Goal: Task Accomplishment & Management: Manage account settings

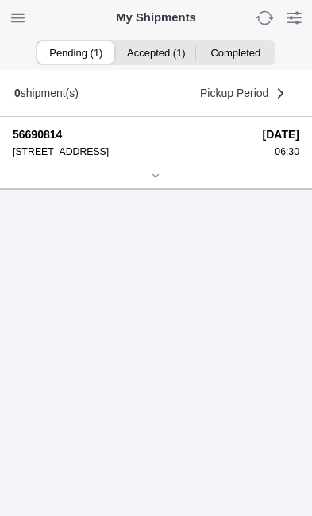
click at [160, 183] on div at bounding box center [156, 177] width 287 height 12
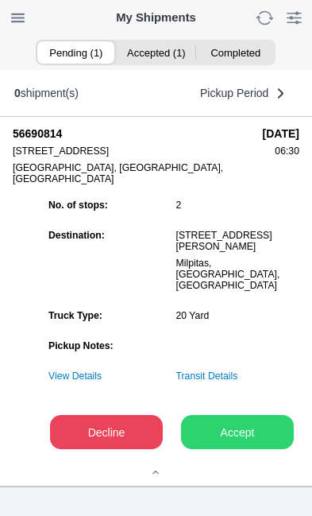
scroll to position [197, 0]
click at [0, 0] on slot "Accept" at bounding box center [0, 0] width 0 height 0
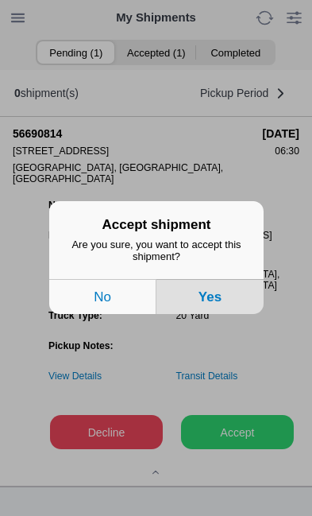
click at [223, 315] on button "Yes" at bounding box center [210, 297] width 107 height 35
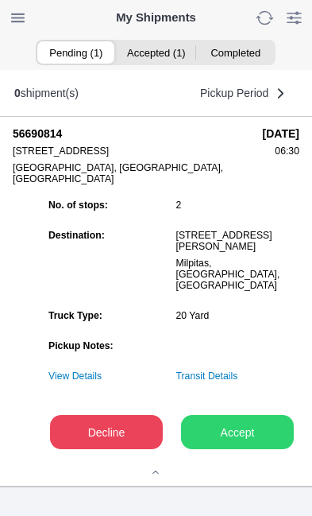
scroll to position [1, 0]
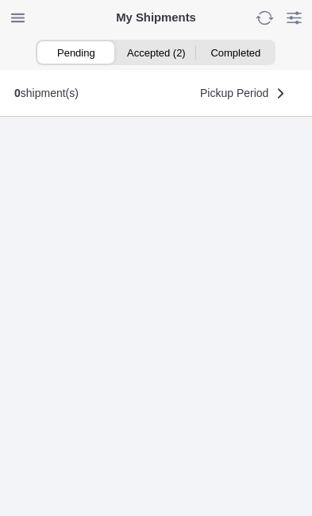
click at [153, 54] on ion-segment-button "Accepted (2)" at bounding box center [156, 52] width 80 height 22
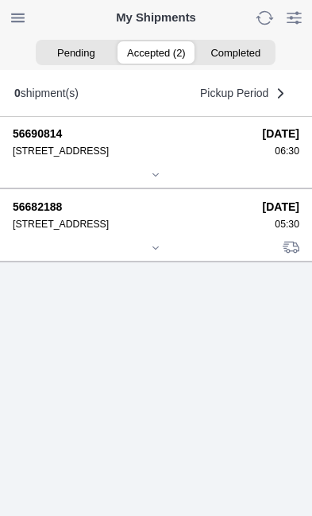
click at [263, 157] on div "06:30" at bounding box center [281, 150] width 37 height 11
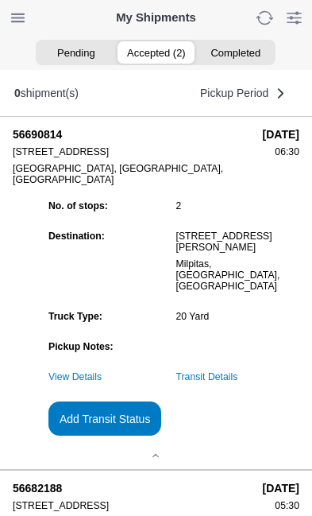
scroll to position [0, 0]
click at [152, 63] on ion-segment-button "Accepted (2)" at bounding box center [156, 52] width 80 height 22
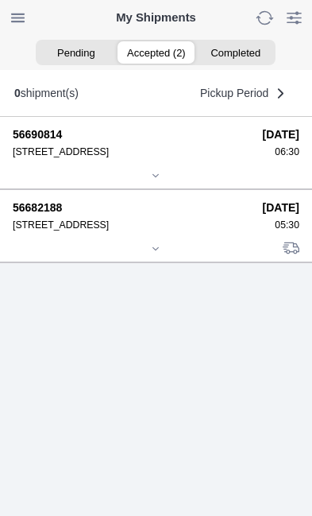
click at [263, 230] on div "09/02/2025 05:30" at bounding box center [281, 215] width 37 height 29
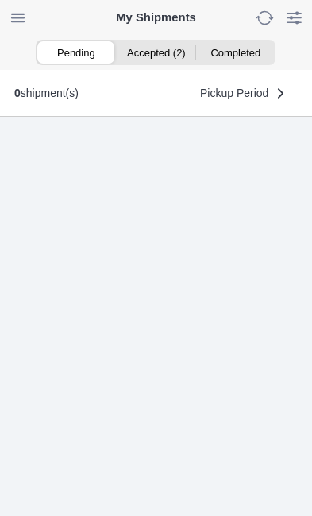
click at [160, 49] on ion-segment-button "Accepted (2)" at bounding box center [156, 52] width 80 height 22
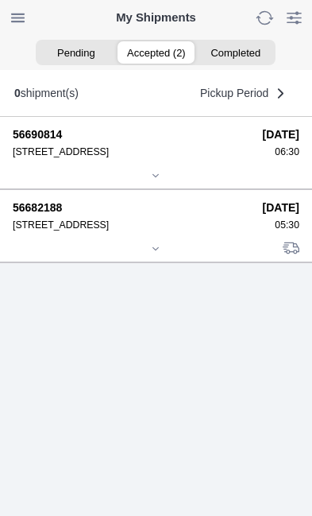
click at [180, 230] on div "56682188 1100 S 27th St, 94804 09/02/2025 05:30" at bounding box center [156, 215] width 287 height 29
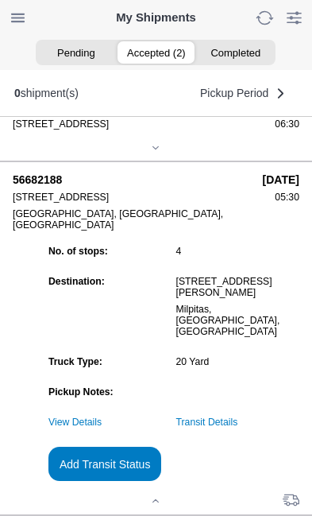
scroll to position [207, 0]
click at [238, 427] on link "Transit Details" at bounding box center [207, 421] width 62 height 11
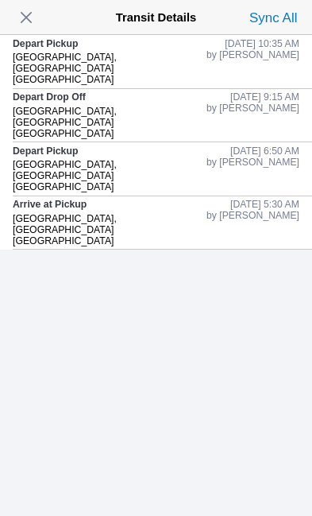
click at [31, 29] on span "button" at bounding box center [26, 17] width 22 height 22
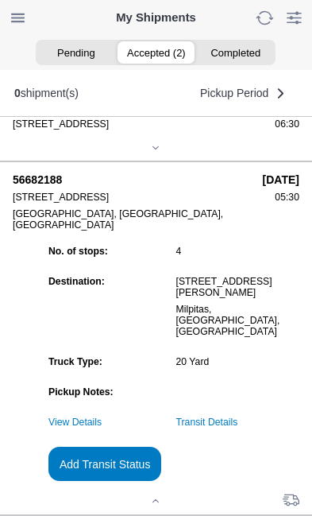
scroll to position [282, 0]
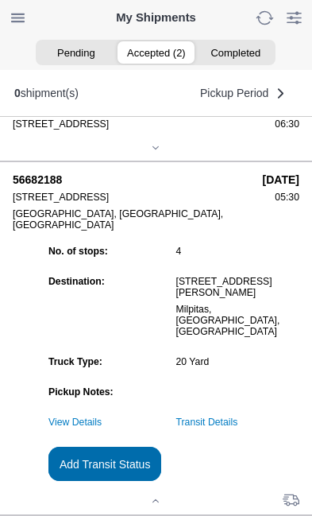
click at [0, 0] on slot "Add Transit Status" at bounding box center [0, 0] width 0 height 0
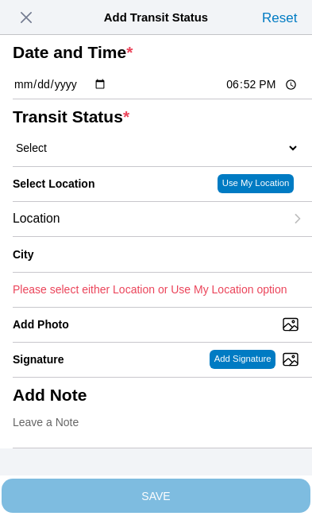
click at [272, 93] on input "18:52" at bounding box center [262, 84] width 75 height 17
type input "12:35"
click at [113, 155] on select "Select Arrive at Drop Off Arrive at Pickup Break Start Break Stop Depart Drop O…" at bounding box center [156, 148] width 287 height 14
click at [190, 155] on select "Select Arrive at Drop Off Arrive at Pickup Break Start Break Stop Depart Drop O…" at bounding box center [156, 148] width 287 height 14
select select "DPTDLVLOC"
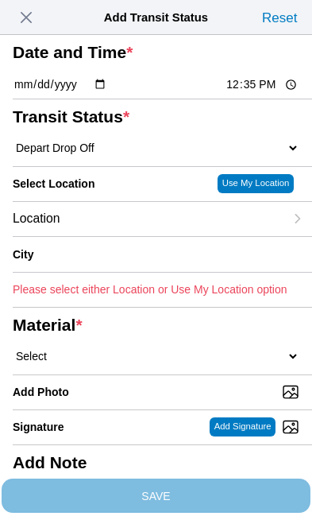
click at [129, 236] on div "Location" at bounding box center [149, 219] width 272 height 34
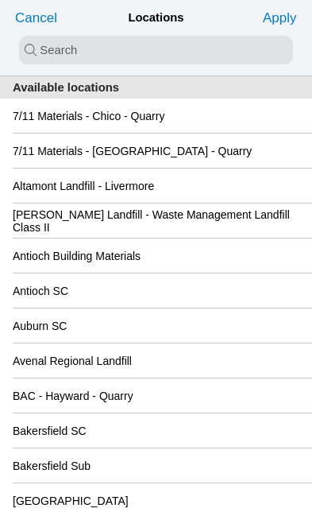
click at [48, 48] on input "search text" at bounding box center [156, 50] width 274 height 29
type input "new"
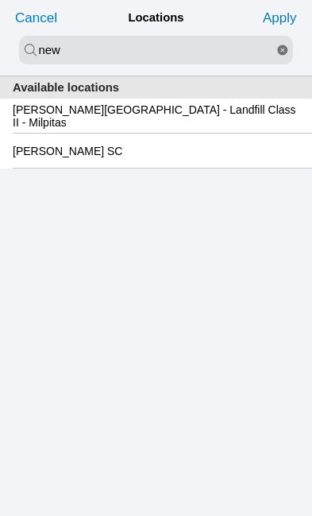
click at [0, 0] on slot "Newby Island - Landfill Class II - Milpitas" at bounding box center [0, 0] width 0 height 0
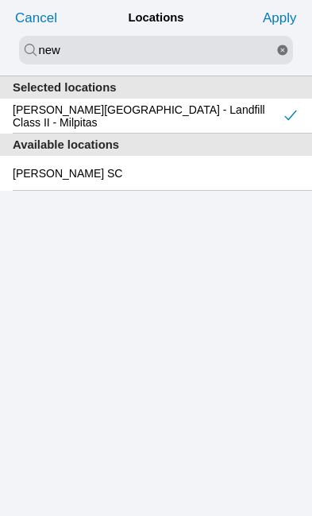
click at [0, 0] on slot "Apply" at bounding box center [0, 0] width 0 height 0
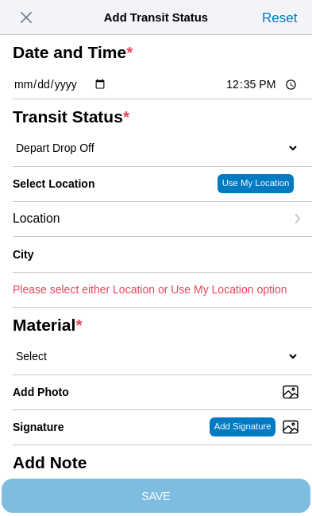
type input "Milpitas"
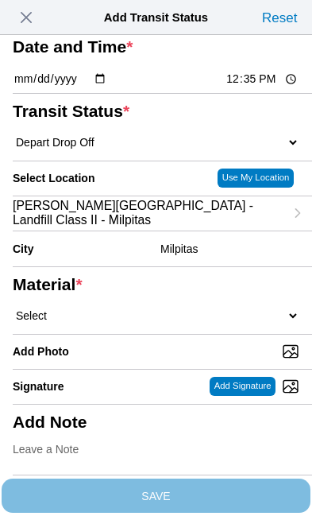
scroll to position [166, 0]
click at [136, 308] on select "Select 1" x 3" Rock 1" x 4" Rock 2" x 4" Rock Asphalt Cold Patch Backfill Spec …" at bounding box center [156, 315] width 287 height 14
select select "708654"
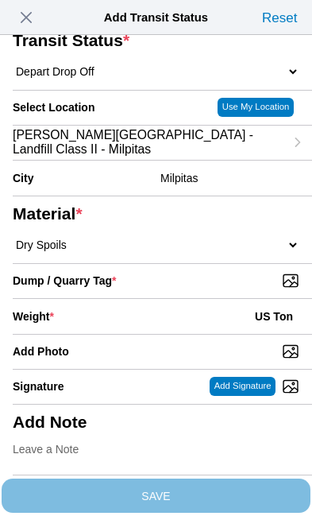
click at [234, 289] on input "Dump / Quarry Tag *" at bounding box center [163, 280] width 300 height 17
type input "C:\fakepath\image.jpg"
click at [133, 334] on div "Weight * US Ton" at bounding box center [156, 316] width 287 height 35
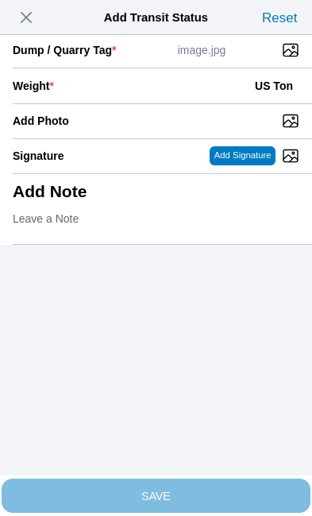
scroll to position [326, 0]
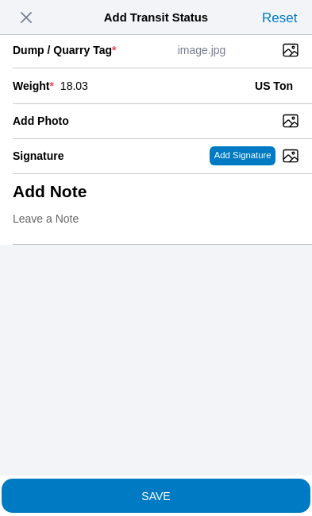
type input "18.03"
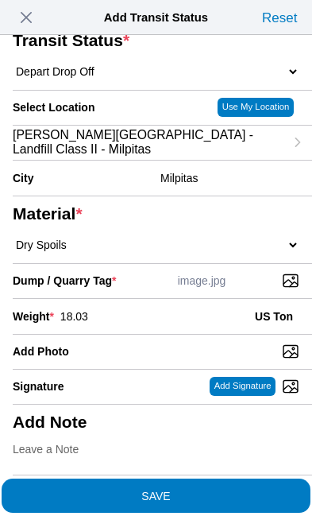
scroll to position [303, 0]
click at [219, 489] on span "SAVE" at bounding box center [156, 494] width 287 height 11
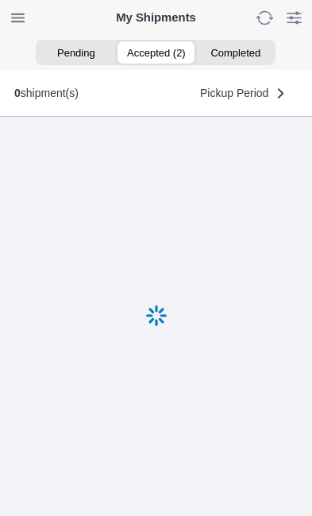
scroll to position [1, 0]
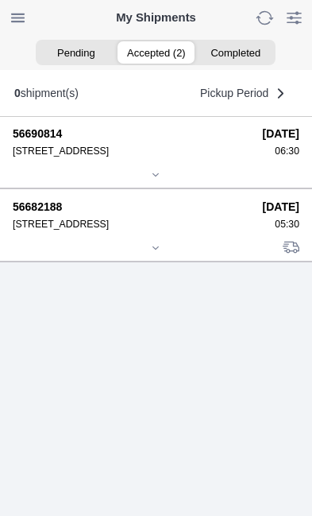
click at [263, 230] on div "09/02/2025 05:30" at bounding box center [281, 214] width 37 height 29
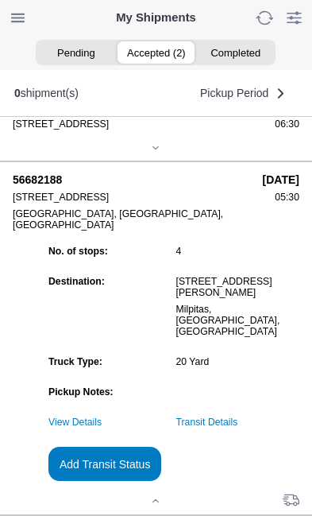
scroll to position [282, 0]
click at [0, 0] on slot "Add Transit Status" at bounding box center [0, 0] width 0 height 0
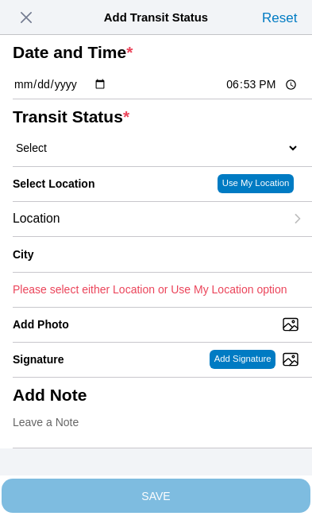
click at [261, 93] on input "18:53" at bounding box center [262, 84] width 75 height 17
type input "13:40"
click at [125, 155] on select "Select Arrive at Drop Off Arrive at Pickup Break Start Break Stop Depart Drop O…" at bounding box center [156, 148] width 287 height 14
select select "DPTPULOC"
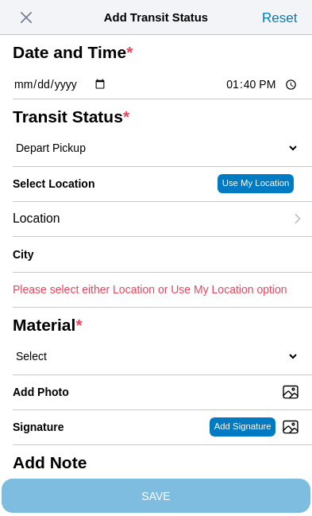
click at [137, 236] on div "Location" at bounding box center [149, 219] width 272 height 34
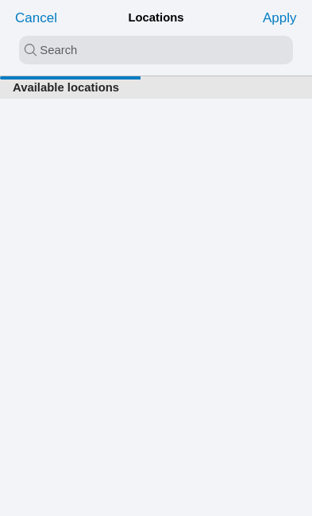
click at [62, 56] on input "search text" at bounding box center [156, 50] width 274 height 29
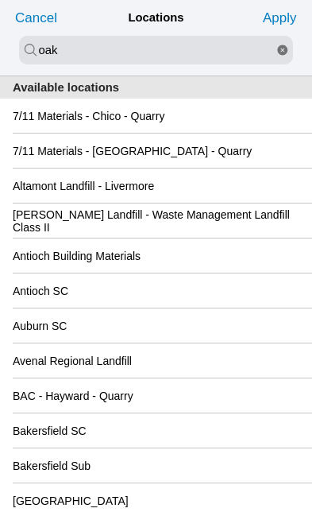
type input "oak"
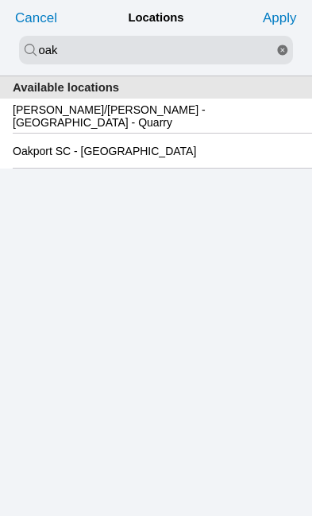
click at [0, 0] on slot "Oakport SC - Oakland" at bounding box center [0, 0] width 0 height 0
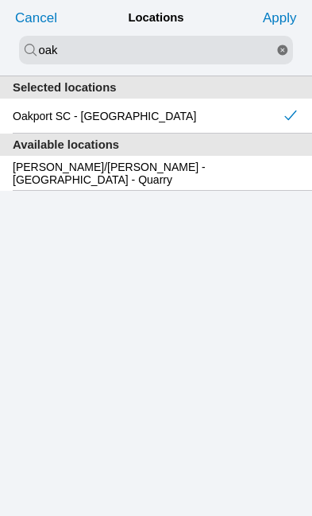
click at [0, 0] on slot "Apply" at bounding box center [0, 0] width 0 height 0
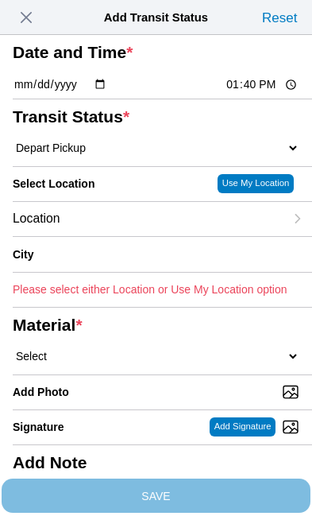
type input "Oakland"
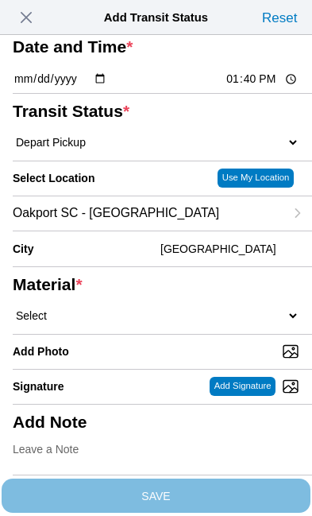
scroll to position [110, 0]
click at [168, 323] on select "Select 1" x 3" Rock 1" x 4" Rock 2" x 4" Rock Asphalt Cold Patch Backfill Spec …" at bounding box center [156, 315] width 287 height 14
select select "708654"
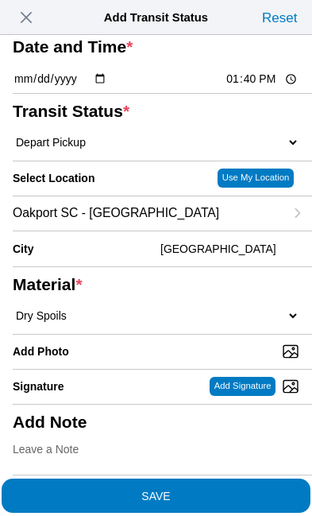
click at [261, 489] on span "SAVE" at bounding box center [156, 494] width 287 height 11
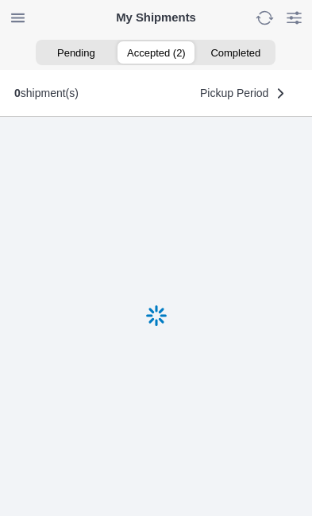
scroll to position [1, 0]
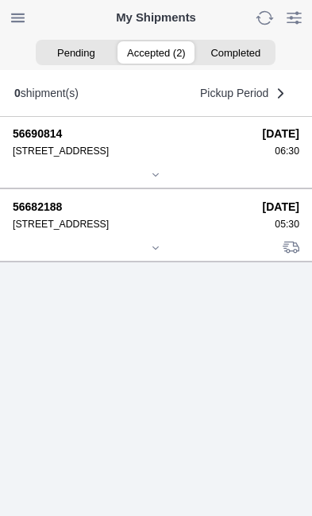
click at [263, 230] on div "05:30" at bounding box center [281, 223] width 37 height 11
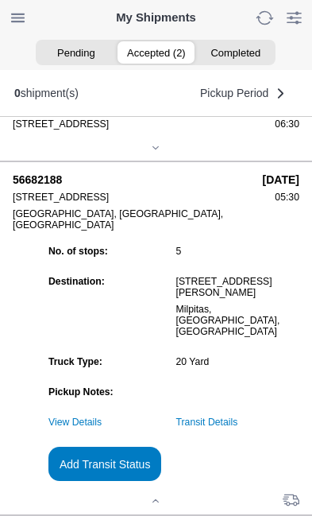
scroll to position [282, 0]
click at [0, 0] on slot "Add Transit Status" at bounding box center [0, 0] width 0 height 0
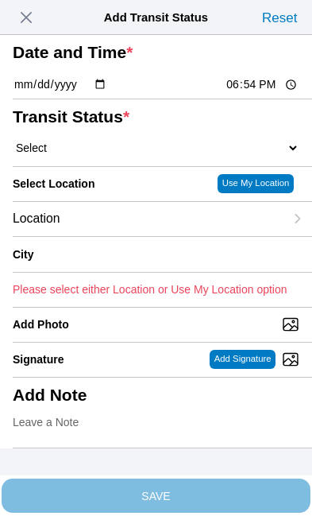
click at [270, 93] on input "18:54" at bounding box center [262, 84] width 75 height 17
type input "16:00"
click at [118, 155] on select "Select Arrive at Drop Off Arrive at Pickup Break Start Break Stop Depart Drop O…" at bounding box center [156, 148] width 287 height 14
select select "DPTDLVLOC"
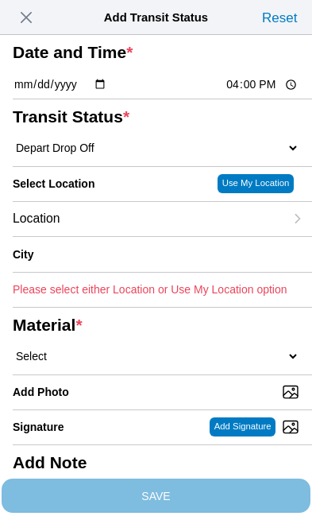
click at [126, 236] on div "Location" at bounding box center [149, 219] width 272 height 34
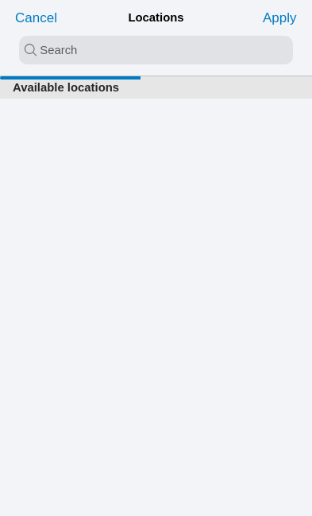
click at [115, 49] on input "search text" at bounding box center [156, 50] width 274 height 29
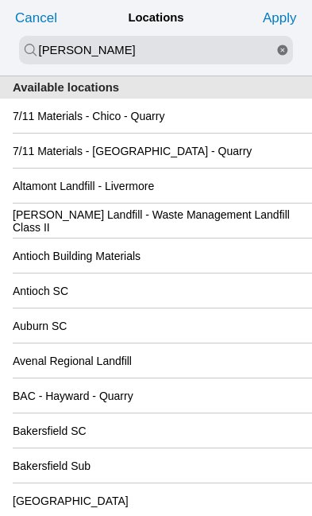
type input "kell"
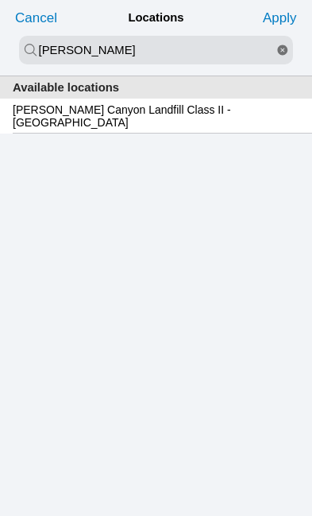
click at [0, 0] on slot "Keller Canyon Landfill Class II - Pittsburg" at bounding box center [0, 0] width 0 height 0
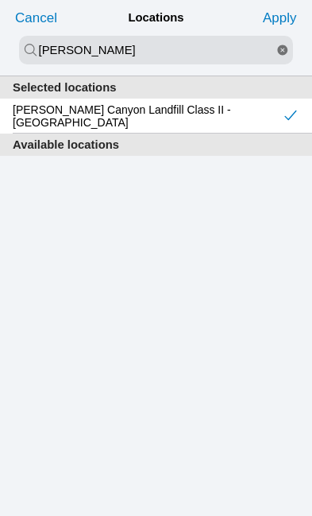
click at [0, 0] on slot "Apply" at bounding box center [0, 0] width 0 height 0
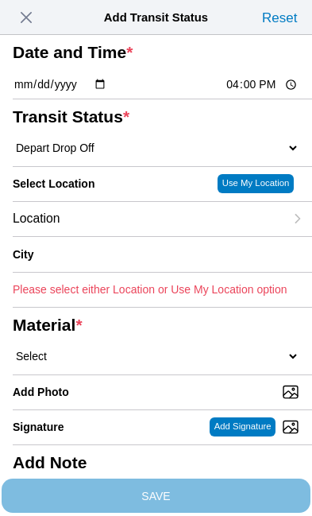
type input "Pittsburg"
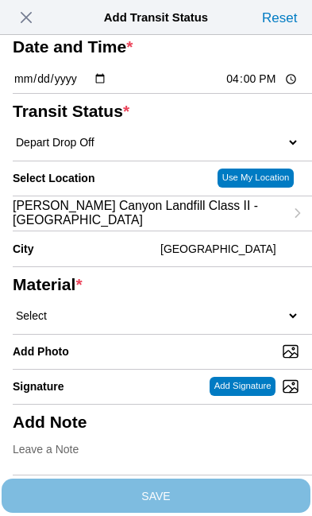
scroll to position [114, 0]
click at [166, 323] on select "Select 1" x 3" Rock 1" x 4" Rock 2" x 4" Rock Asphalt Cold Patch Backfill Spec …" at bounding box center [156, 315] width 287 height 14
select select "708654"
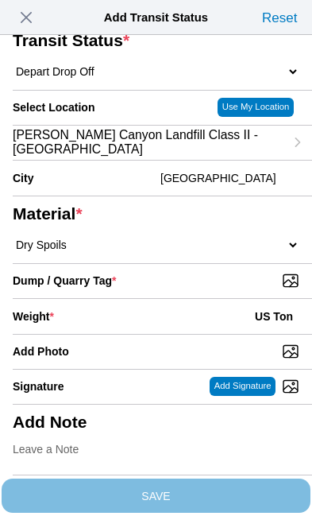
click at [236, 289] on input "Dump / Quarry Tag *" at bounding box center [163, 280] width 300 height 17
type input "C:\fakepath\image.jpg"
click at [143, 299] on div "Weight * US Ton" at bounding box center [156, 316] width 287 height 35
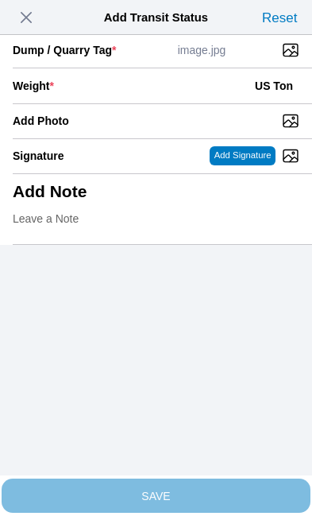
scroll to position [326, 0]
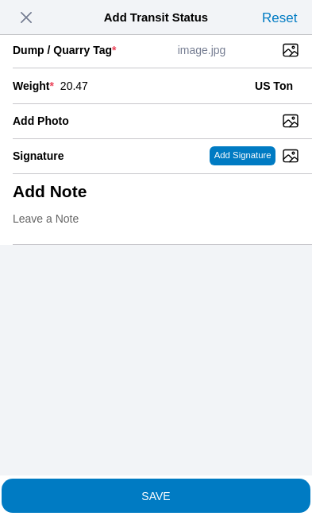
type input "20.47"
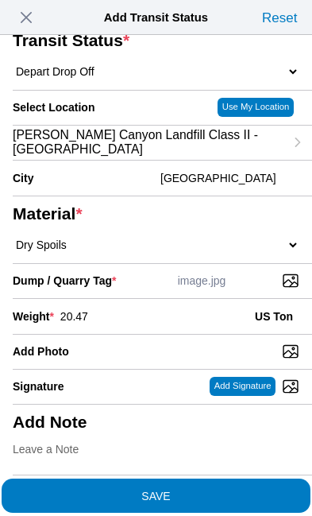
scroll to position [303, 0]
click at [218, 489] on span "SAVE" at bounding box center [156, 494] width 287 height 11
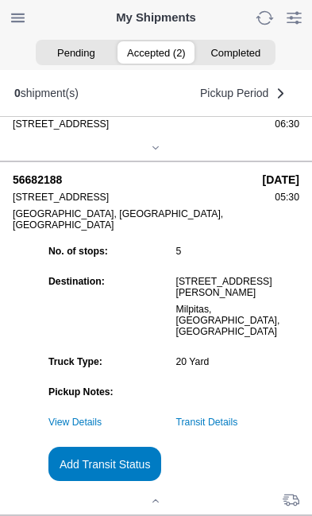
scroll to position [1, 0]
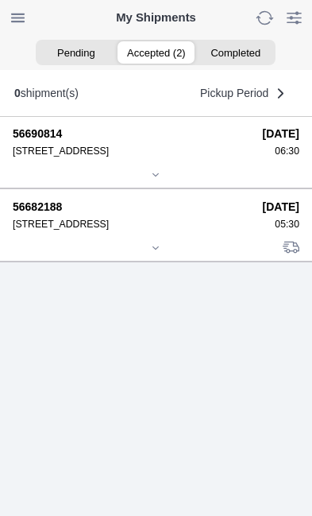
click at [279, 230] on div "09/02/2025 05:30" at bounding box center [281, 214] width 37 height 29
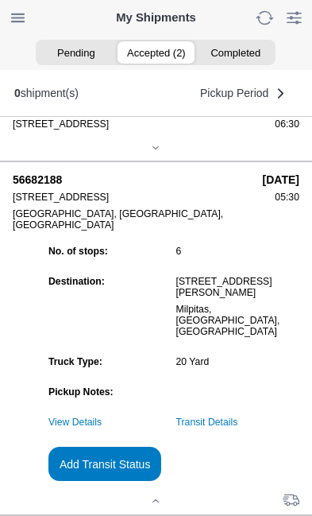
scroll to position [226, 0]
click at [238, 427] on link "Transit Details" at bounding box center [207, 421] width 62 height 11
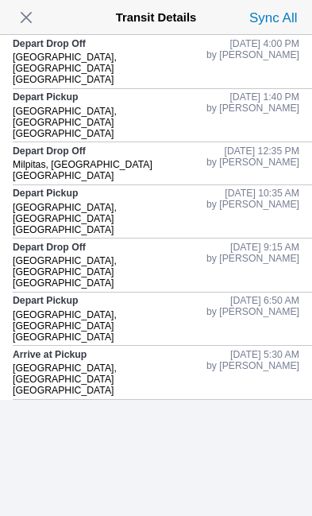
click at [37, 13] on span "button" at bounding box center [26, 17] width 22 height 22
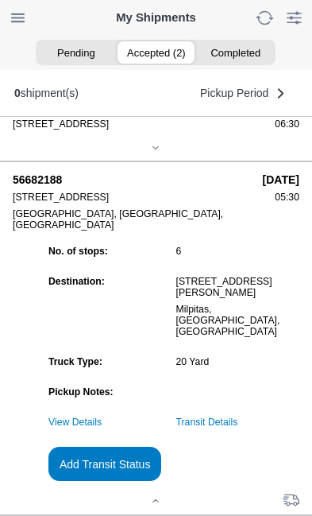
click at [0, 0] on slot "Add Transit Status" at bounding box center [0, 0] width 0 height 0
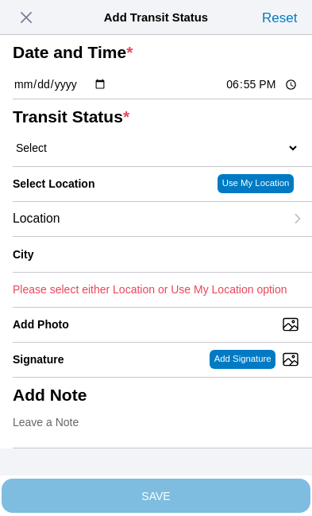
click at [267, 93] on input "18:55" at bounding box center [262, 84] width 75 height 17
type input "16:01"
click at [111, 155] on select "Select Arrive at Drop Off Arrive at Pickup Break Start Break Stop Depart Drop O…" at bounding box center [156, 148] width 287 height 14
select select "BREAKSTART"
click at [144, 236] on div "Location" at bounding box center [149, 219] width 272 height 34
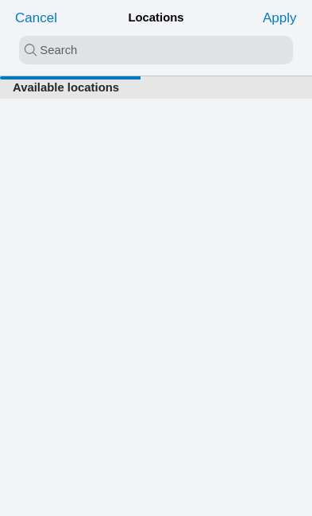
click at [71, 50] on input "search text" at bounding box center [156, 50] width 274 height 29
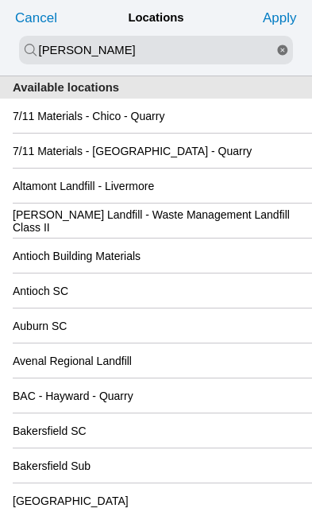
type input "kell"
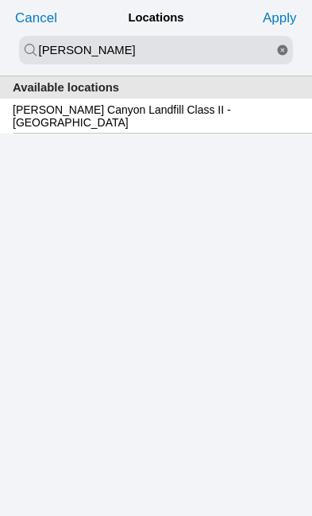
click at [0, 0] on slot "Keller Canyon Landfill Class II - Pittsburg" at bounding box center [0, 0] width 0 height 0
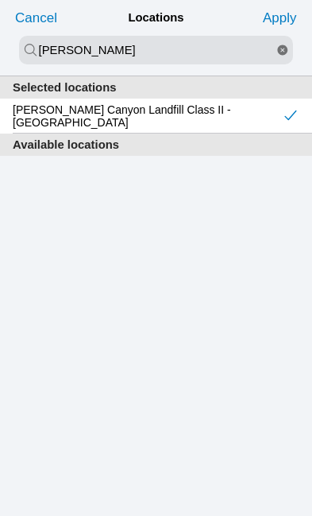
click at [0, 0] on slot "Apply" at bounding box center [0, 0] width 0 height 0
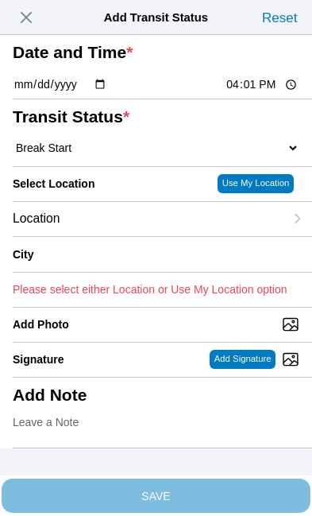
type input "Pittsburg"
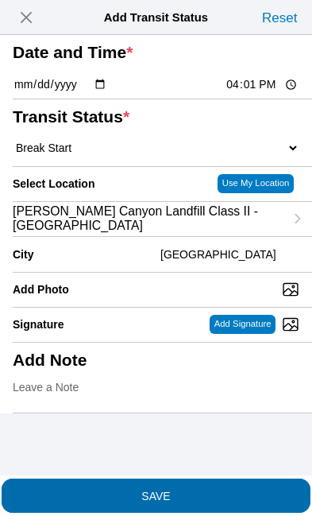
click at [230, 489] on span "SAVE" at bounding box center [156, 494] width 287 height 11
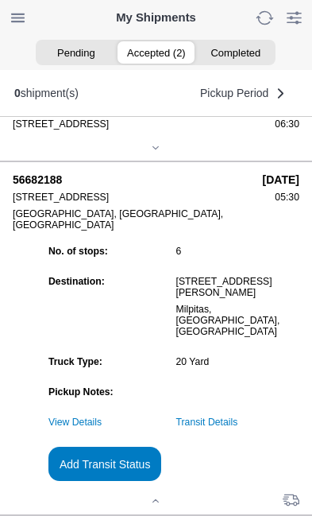
click at [0, 0] on slot "Add Transit Status" at bounding box center [0, 0] width 0 height 0
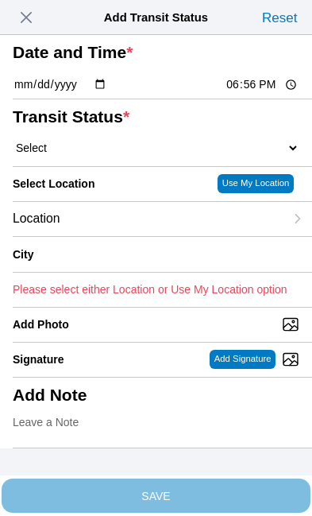
click at [275, 93] on input "18:56" at bounding box center [262, 84] width 75 height 17
type input "16:30"
click at [116, 155] on select "Select Arrive at Drop Off Arrive at Pickup Break Start Break Stop Depart Drop O…" at bounding box center [156, 148] width 287 height 14
select select "BREAKSTOP"
click at [138, 236] on div "Location" at bounding box center [149, 219] width 272 height 34
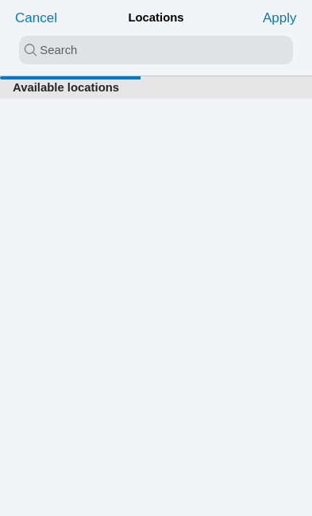
click at [107, 47] on input "search text" at bounding box center [156, 50] width 274 height 29
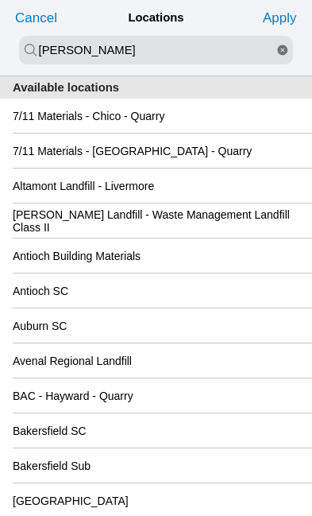
type input "kell"
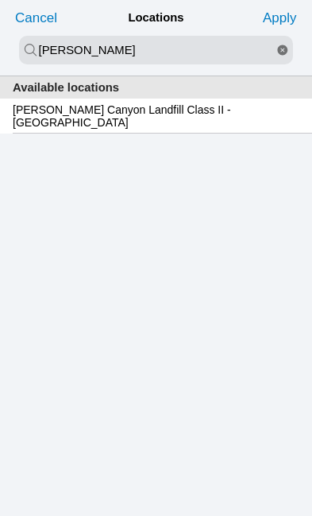
click at [235, 129] on div "Keller Canyon Landfill Class II - Pittsburg" at bounding box center [156, 116] width 287 height 34
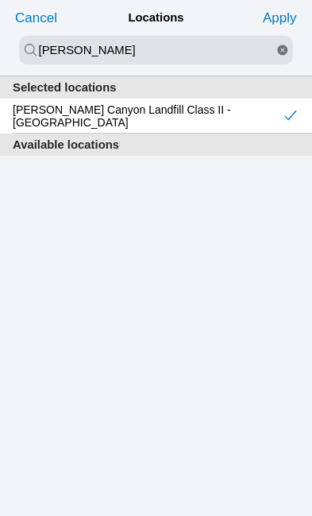
click at [0, 0] on slot "Apply" at bounding box center [0, 0] width 0 height 0
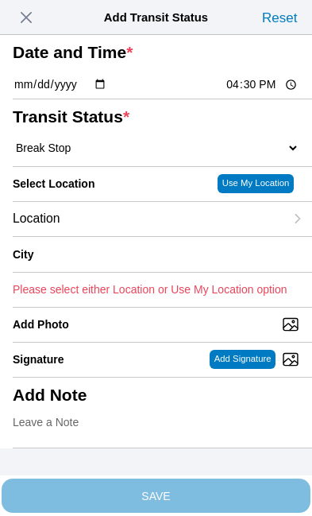
type input "Pittsburg"
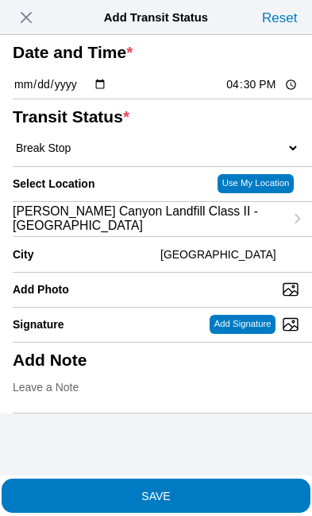
click at [230, 489] on span "SAVE" at bounding box center [156, 494] width 287 height 11
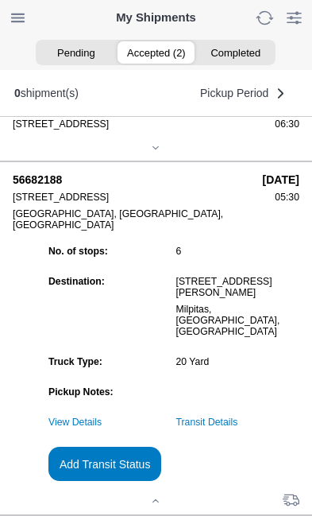
click at [238, 427] on link "Transit Details" at bounding box center [207, 421] width 62 height 11
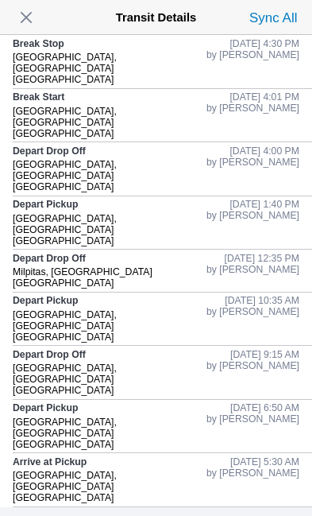
click at [37, 20] on span "button" at bounding box center [26, 17] width 22 height 22
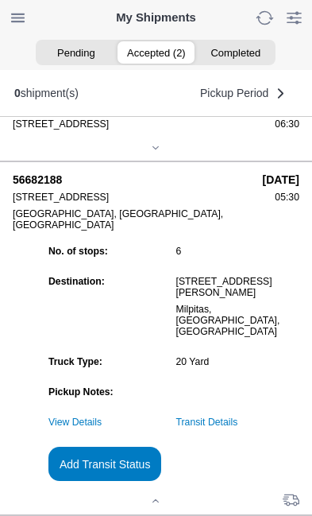
click at [0, 0] on slot "Add Transit Status" at bounding box center [0, 0] width 0 height 0
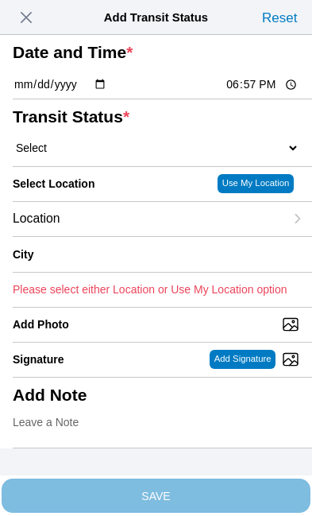
click at [277, 93] on input "18:57" at bounding box center [262, 84] width 75 height 17
type input "18:00"
click at [117, 155] on select "Select Arrive at Drop Off Arrive at Pickup Break Start Break Stop Depart Drop O…" at bounding box center [156, 148] width 287 height 14
select select "DELIVRED"
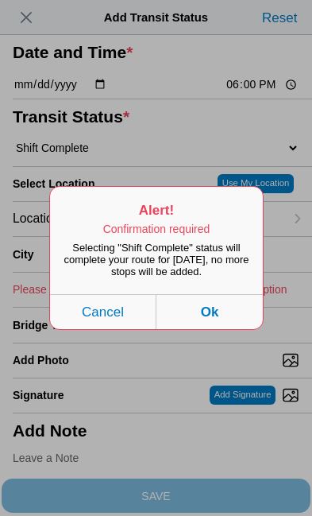
click at [230, 329] on button "Ok" at bounding box center [210, 311] width 106 height 35
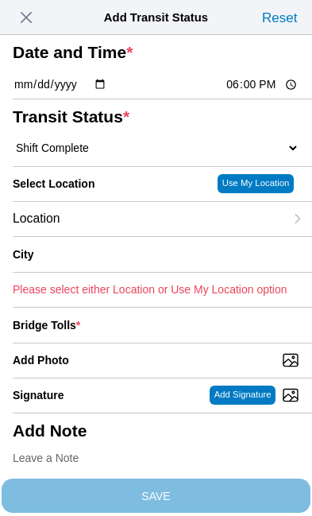
click at [132, 236] on div "Location" at bounding box center [149, 219] width 272 height 34
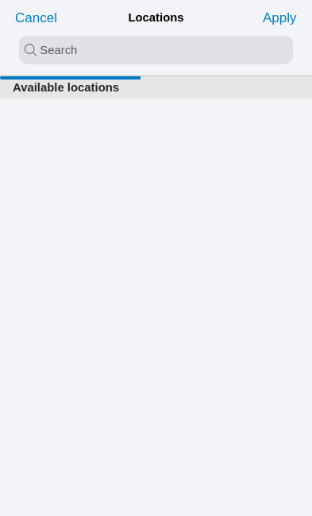
click at [63, 55] on input "search text" at bounding box center [156, 50] width 274 height 29
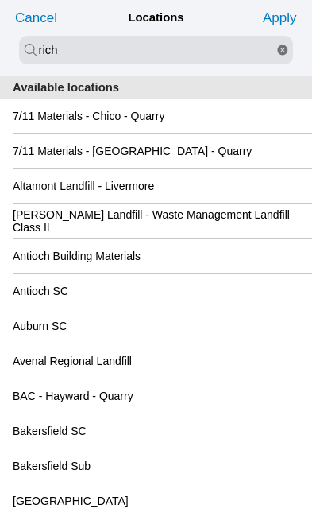
type input "rich"
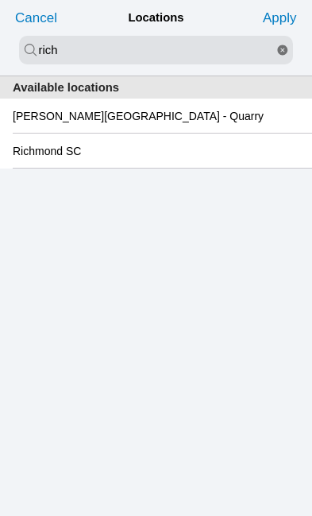
click at [0, 0] on slot "Richmond SC" at bounding box center [0, 0] width 0 height 0
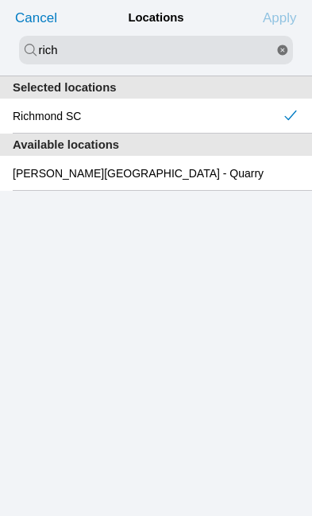
click at [0, 0] on slot "Apply" at bounding box center [0, 0] width 0 height 0
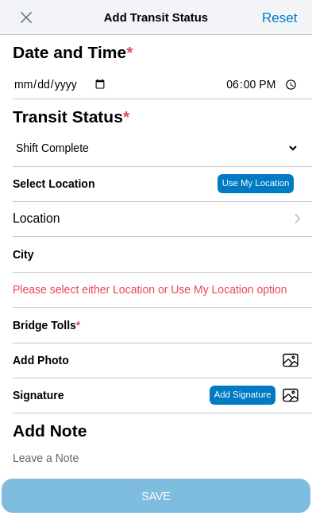
type input "Richmond"
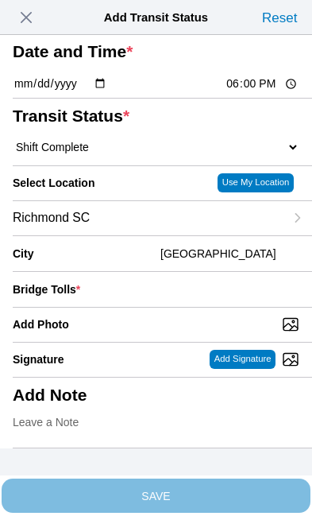
scroll to position [94, 0]
click at [188, 284] on div "Bridge Tolls *" at bounding box center [156, 289] width 287 height 35
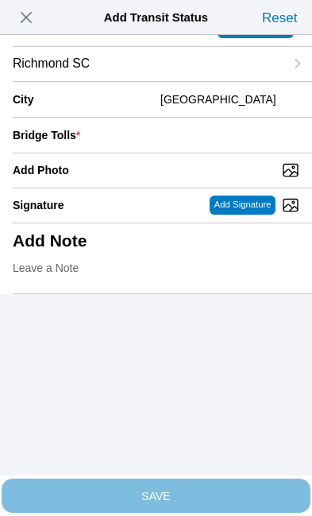
scroll to position [155, 0]
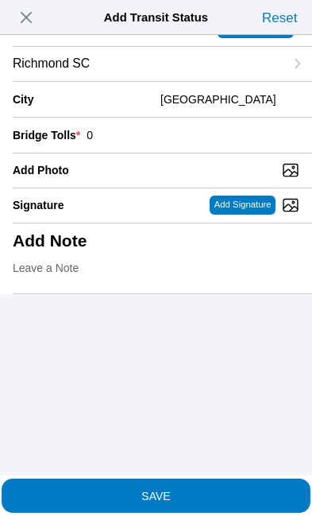
type input "0"
click at [196, 179] on input "Add Photo" at bounding box center [163, 169] width 300 height 17
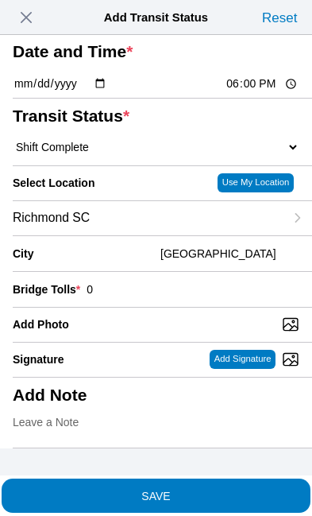
type input "C:\fakepath\image.jpg"
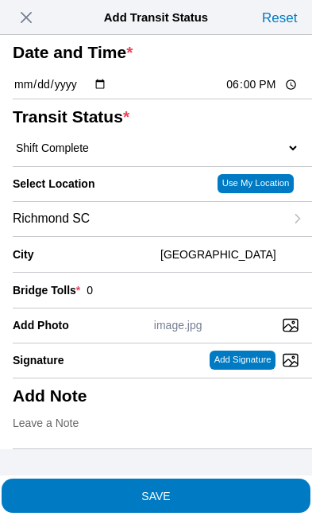
scroll to position [1, 0]
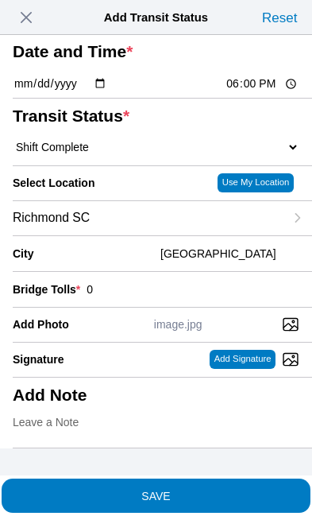
click at [230, 489] on span "SAVE" at bounding box center [156, 494] width 287 height 11
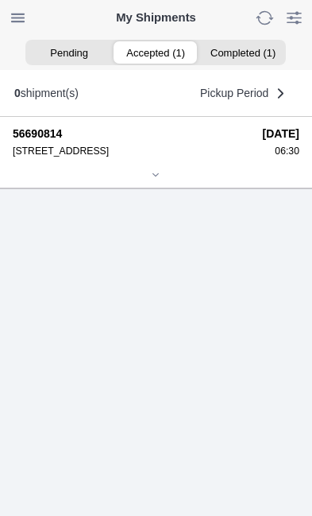
click at [263, 157] on div "06:30" at bounding box center [281, 150] width 37 height 11
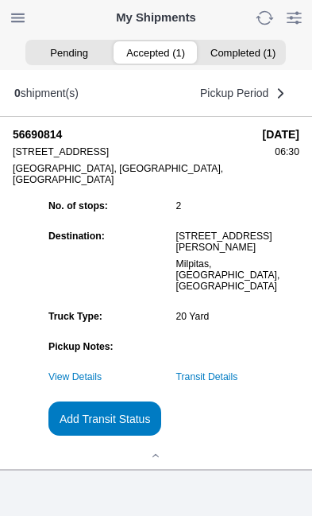
scroll to position [0, 0]
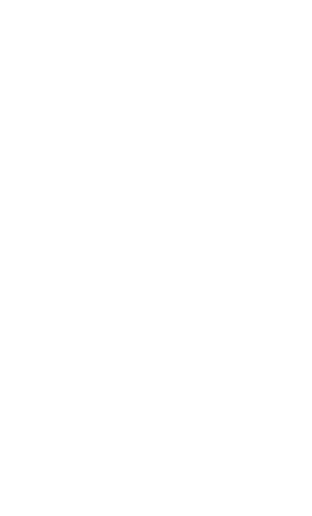
scroll to position [4, 0]
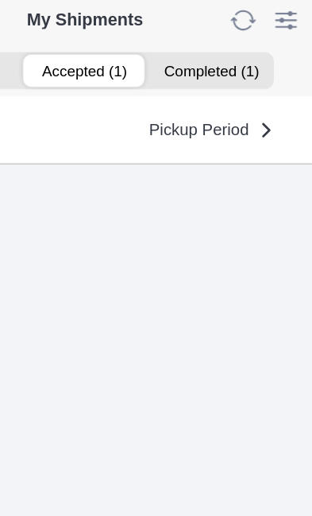
click at [199, 51] on ion-segment-button "Completed (1)" at bounding box center [242, 52] width 87 height 22
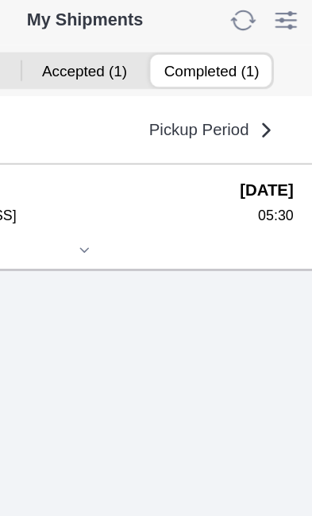
click at [263, 157] on div "05:30" at bounding box center [281, 151] width 37 height 11
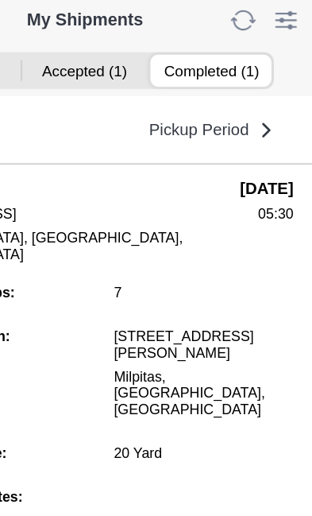
scroll to position [108, 0]
click at [200, 99] on span "Pickup Period" at bounding box center [234, 92] width 68 height 11
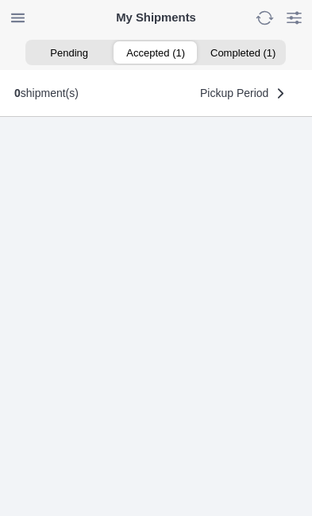
click at [162, 49] on ion-segment-button "Accepted (1)" at bounding box center [156, 52] width 87 height 22
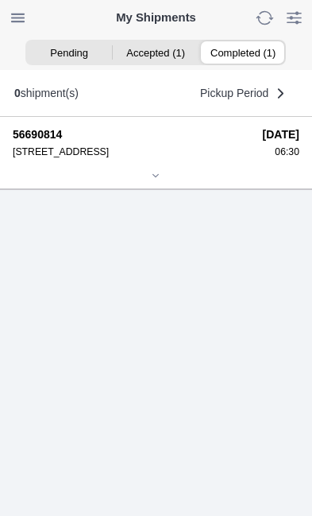
click at [257, 49] on ion-segment-button "Completed (1)" at bounding box center [242, 52] width 87 height 22
click at [166, 183] on div at bounding box center [156, 177] width 287 height 12
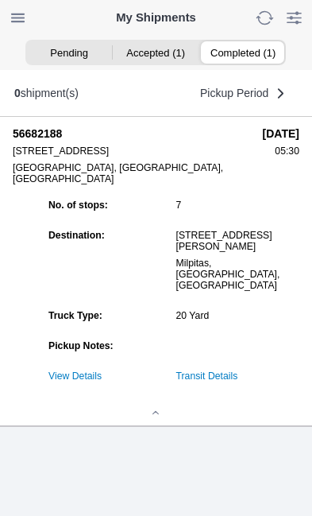
scroll to position [108, 0]
click at [238, 381] on link "Transit Details" at bounding box center [207, 375] width 62 height 11
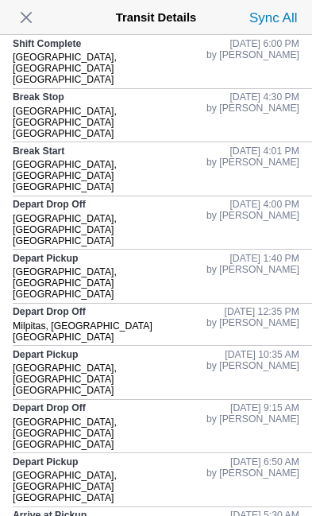
scroll to position [0, 0]
click at [37, 24] on span "button" at bounding box center [26, 17] width 22 height 22
